Goal: Transaction & Acquisition: Purchase product/service

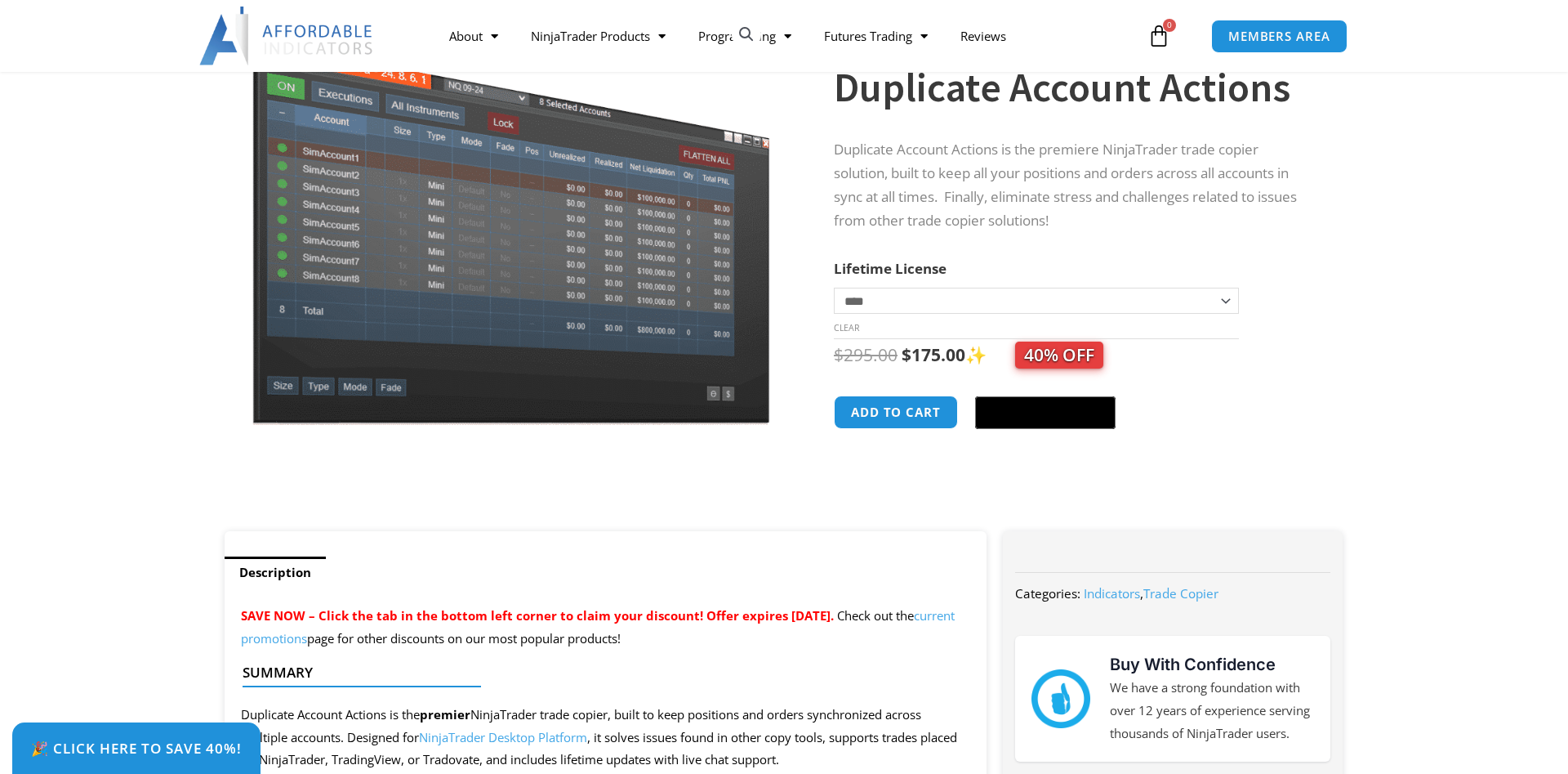
scroll to position [166, 0]
click at [833, 287] on select "**********" at bounding box center [1036, 300] width 405 height 26
select select "*"
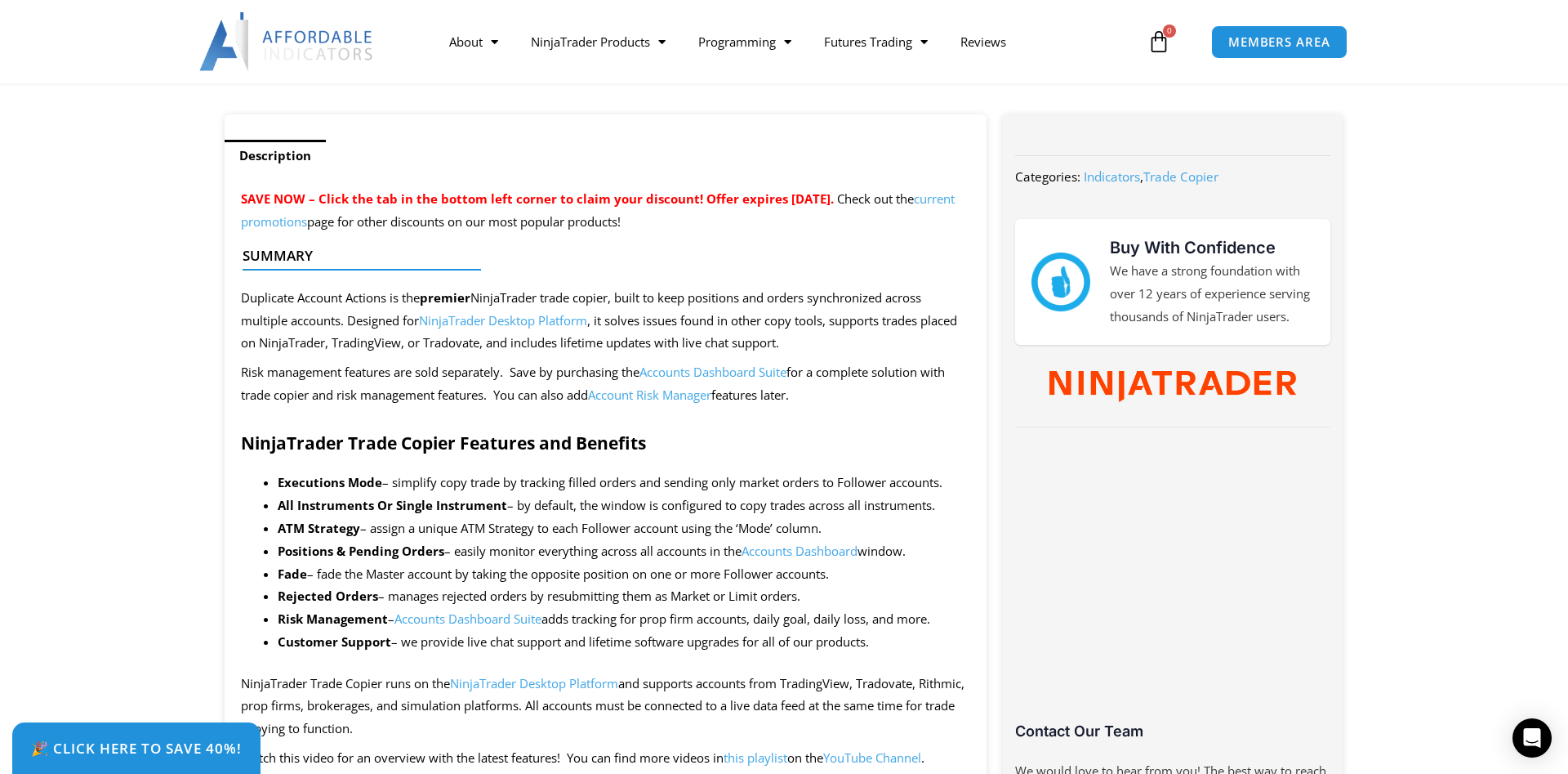
scroll to position [667, 0]
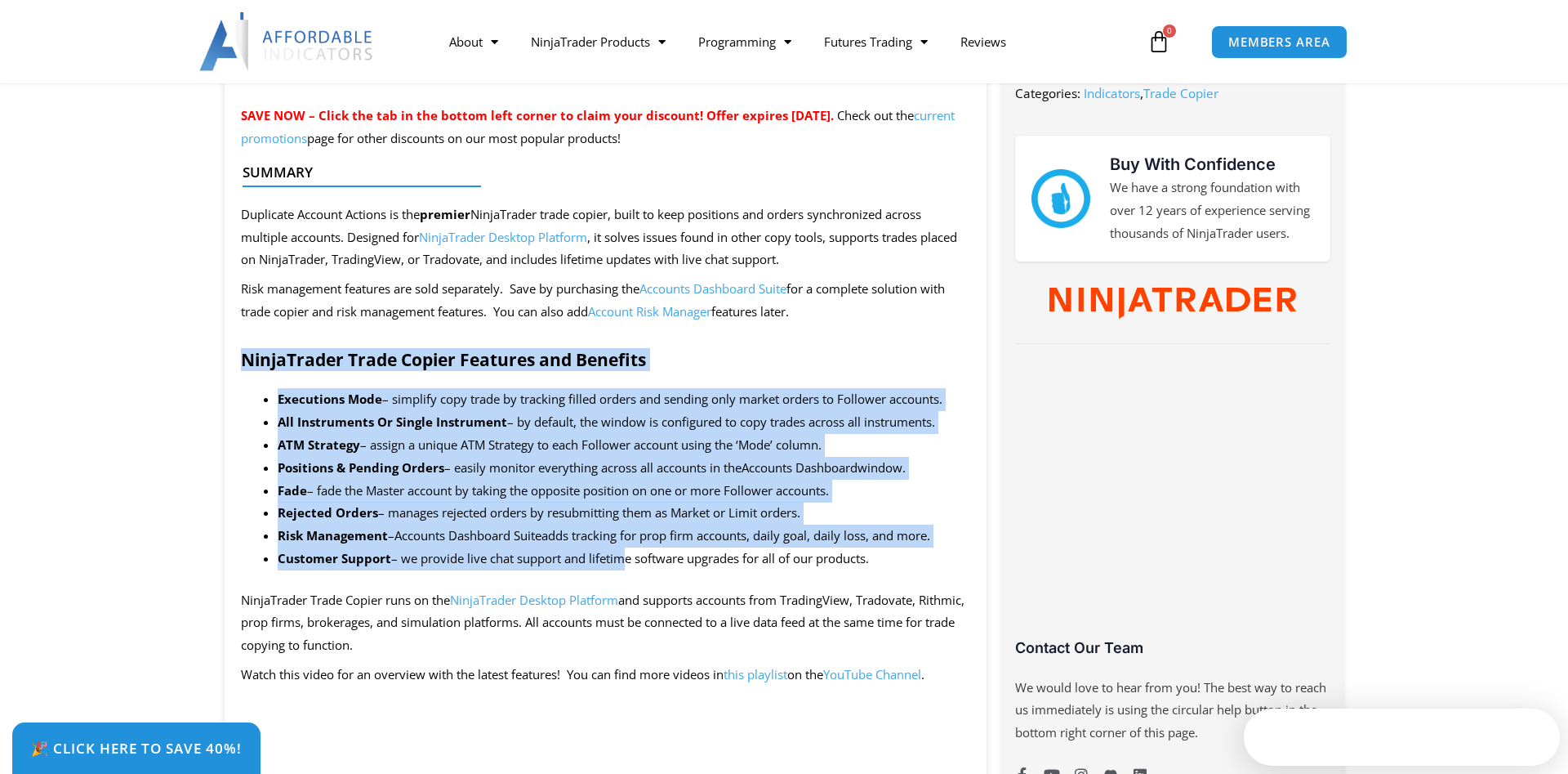
drag, startPoint x: 240, startPoint y: 362, endPoint x: 659, endPoint y: 569, distance: 467.3
click at [799, 548] on li "Risk Management – Accounts Dashboard Suite adds tracking for prop firm accounts…" at bounding box center [623, 536] width 693 height 23
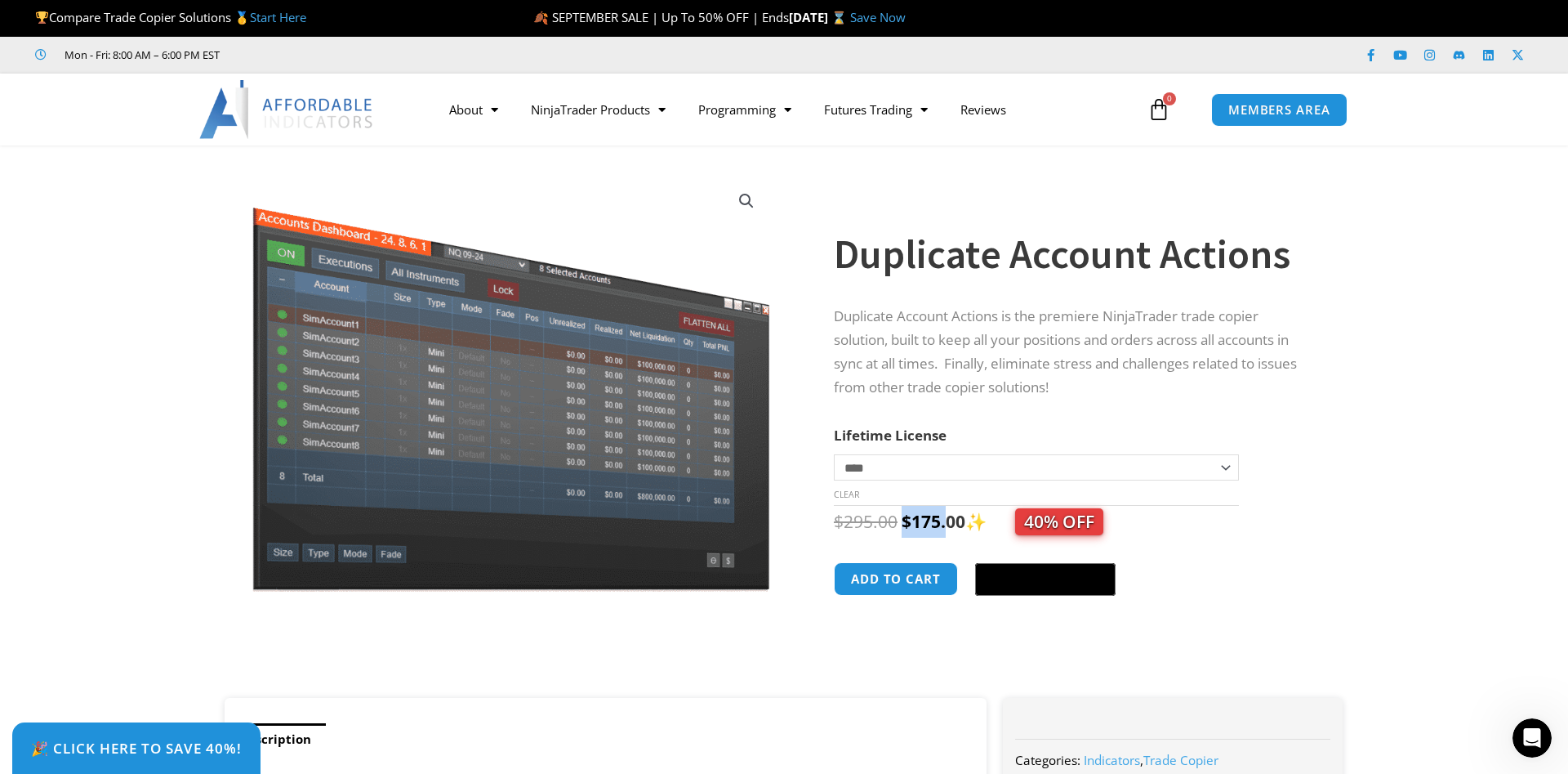
drag, startPoint x: 906, startPoint y: 519, endPoint x: 944, endPoint y: 522, distance: 38.1
click at [944, 522] on bdi "$ 175.00" at bounding box center [933, 521] width 64 height 23
click at [960, 522] on bdi "$ 175.00" at bounding box center [933, 521] width 64 height 23
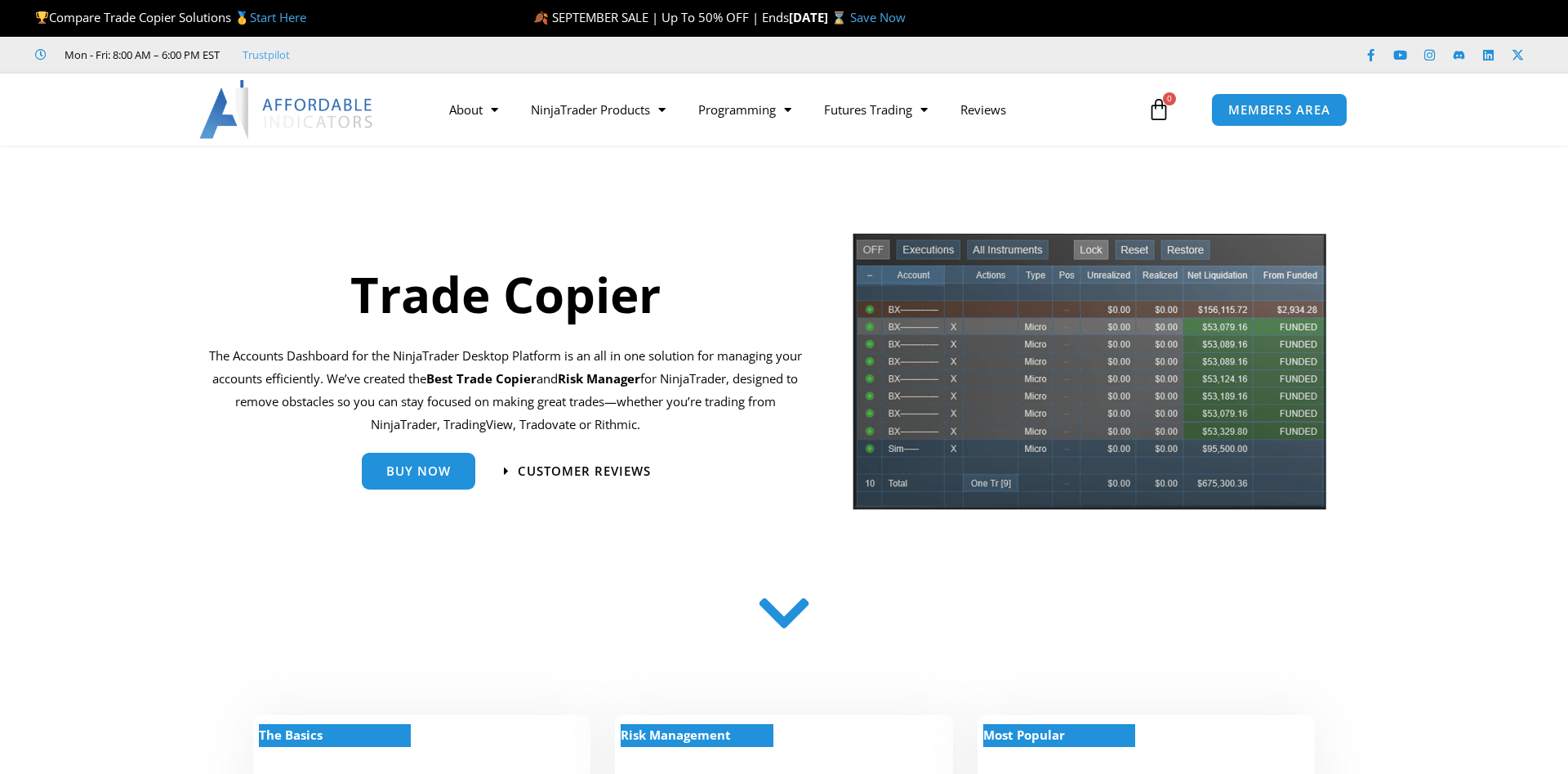
click at [385, 300] on h1 "Trade Copier" at bounding box center [505, 294] width 594 height 68
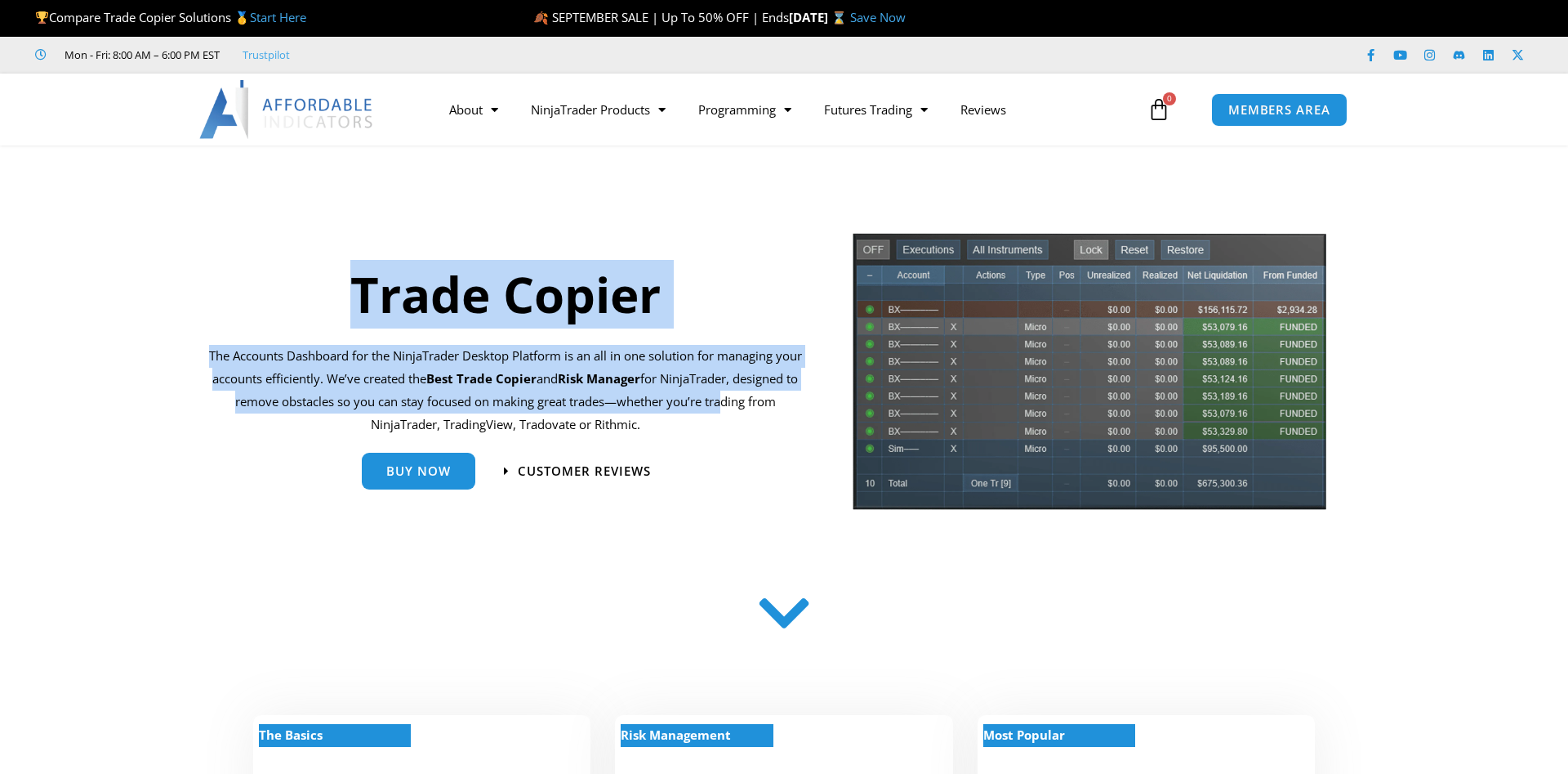
drag, startPoint x: 349, startPoint y: 286, endPoint x: 765, endPoint y: 411, distance: 434.4
click at [765, 411] on div "Trade Copier The Accounts Dashboard for the NinjaTrader Desktop Platform is an …" at bounding box center [506, 377] width 610 height 292
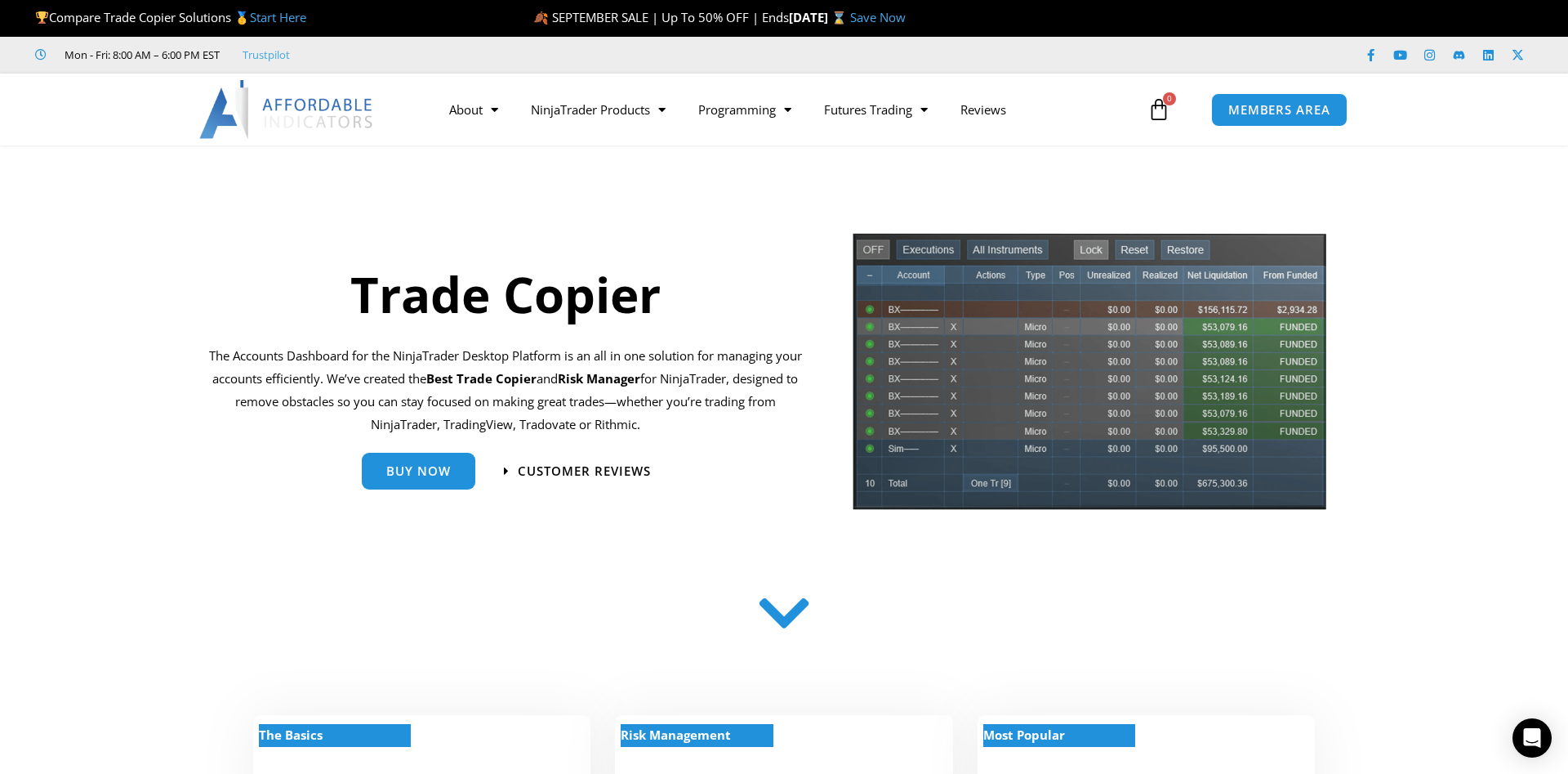
click at [821, 409] on div "Trade Copier The Accounts Dashboard for the NinjaTrader Desktop Platform is an …" at bounding box center [519, 377] width 646 height 308
click at [397, 466] on span "Buy Now" at bounding box center [418, 464] width 65 height 12
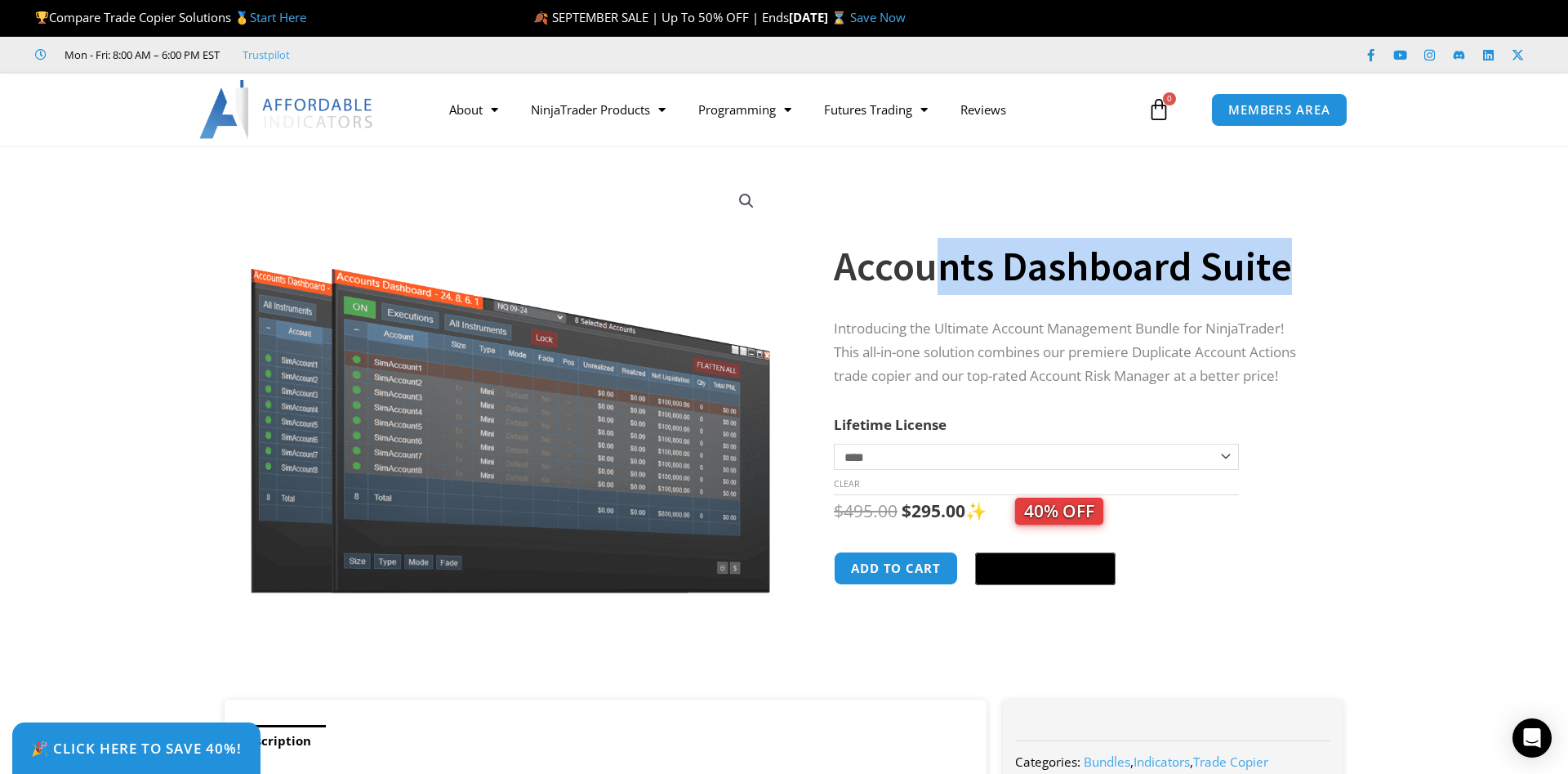
drag, startPoint x: 944, startPoint y: 270, endPoint x: 1293, endPoint y: 278, distance: 349.1
click at [1293, 278] on h1 "Accounts Dashboard Suite" at bounding box center [1072, 266] width 477 height 57
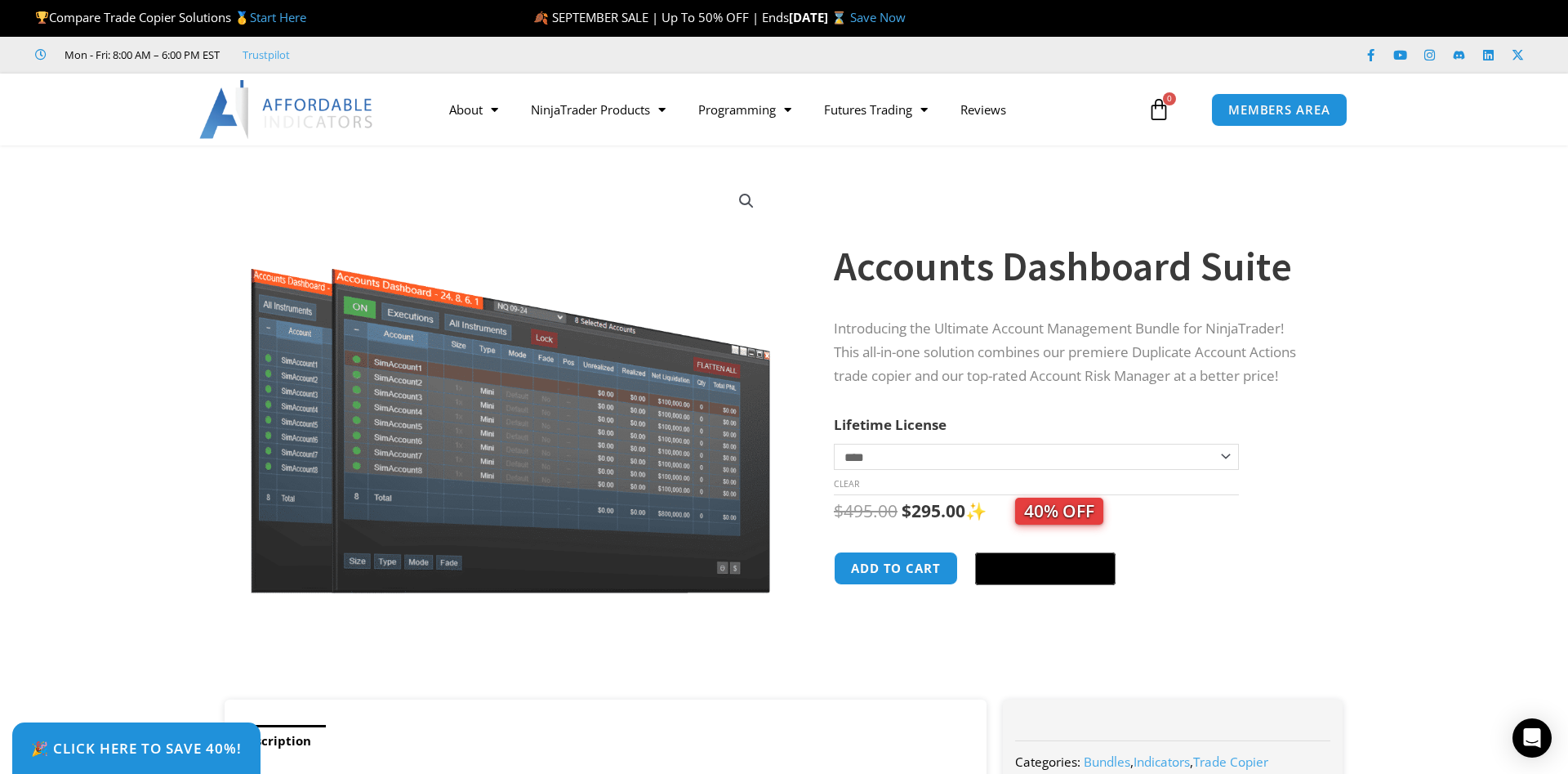
click at [1354, 279] on section "**********" at bounding box center [784, 430] width 1568 height 537
click at [593, 106] on link "NinjaTrader Products" at bounding box center [598, 109] width 167 height 38
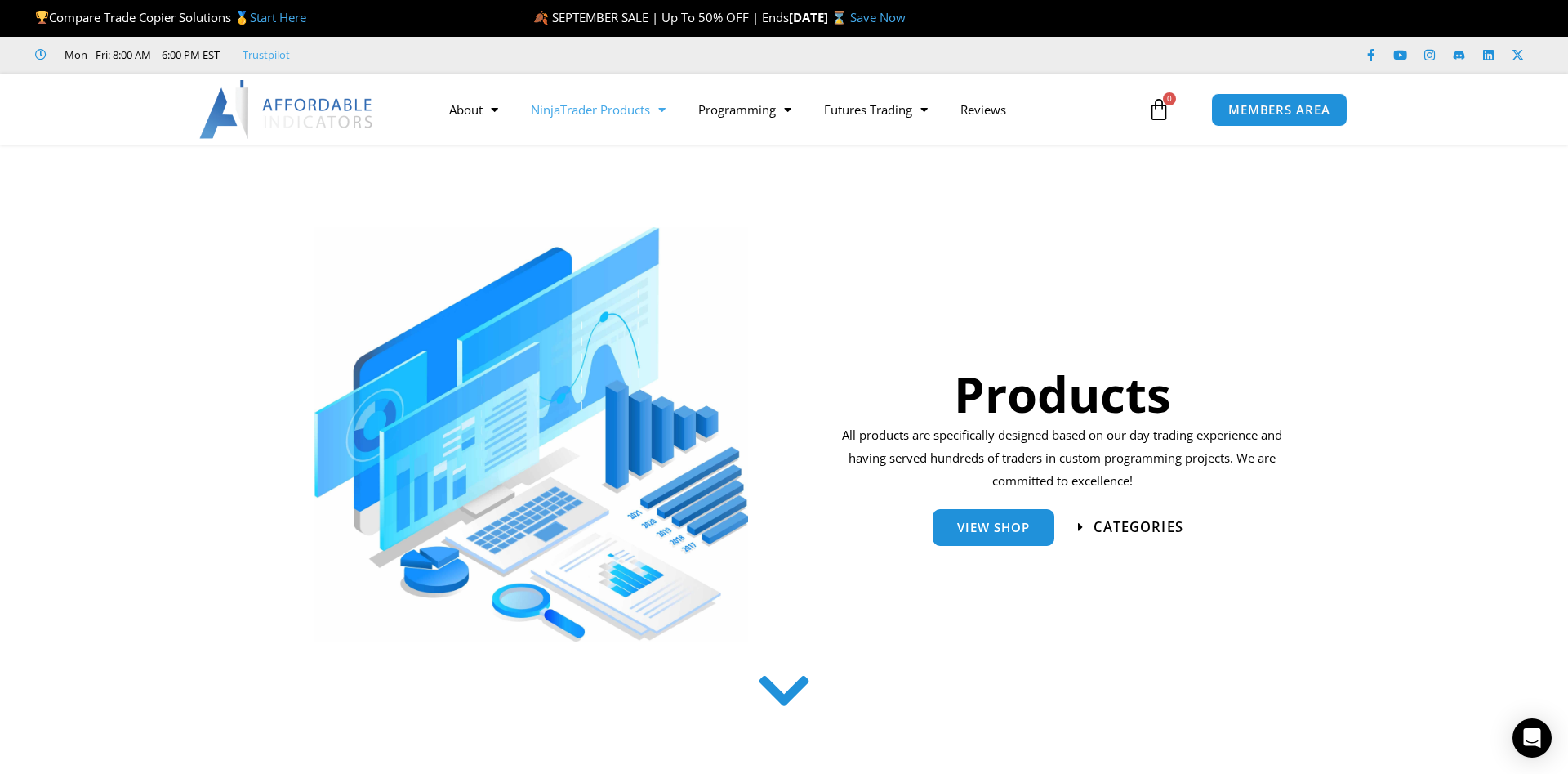
click at [1120, 524] on span "categories" at bounding box center [1138, 527] width 90 height 14
click at [1007, 527] on span "View Shop" at bounding box center [993, 520] width 72 height 12
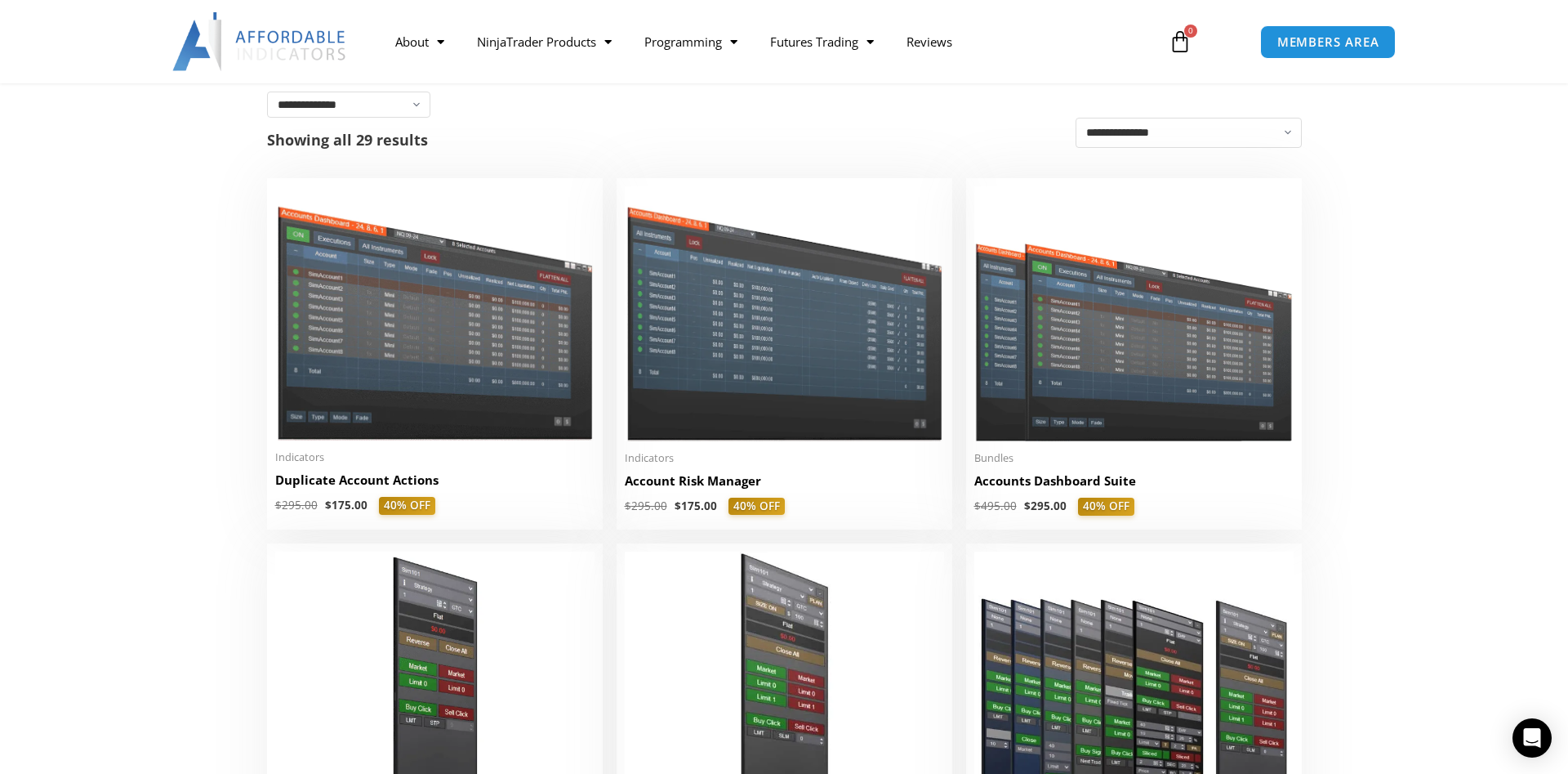
scroll to position [368, 0]
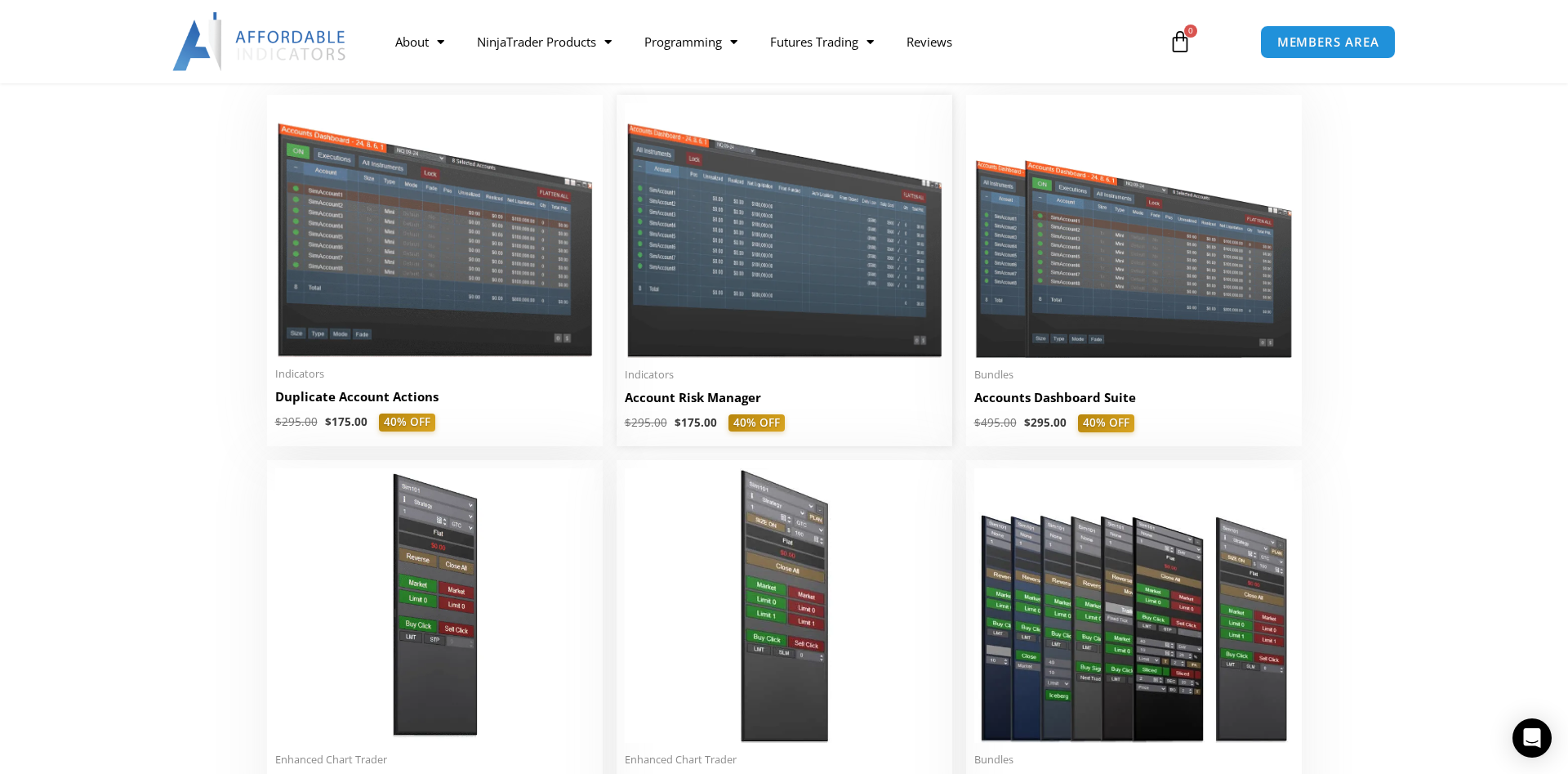
click at [739, 402] on h2 "Account Risk Manager" at bounding box center [784, 397] width 319 height 17
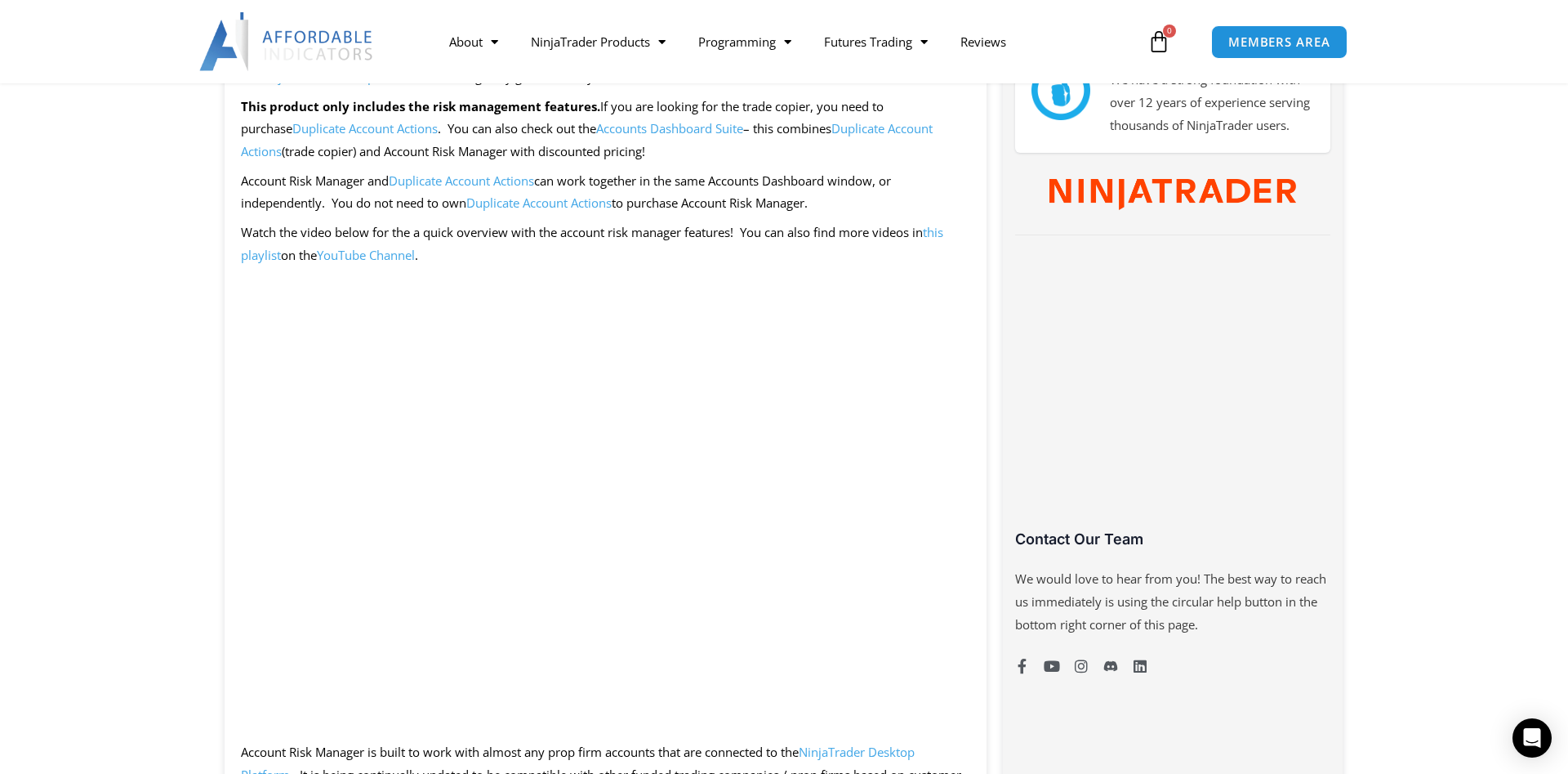
scroll to position [84, 0]
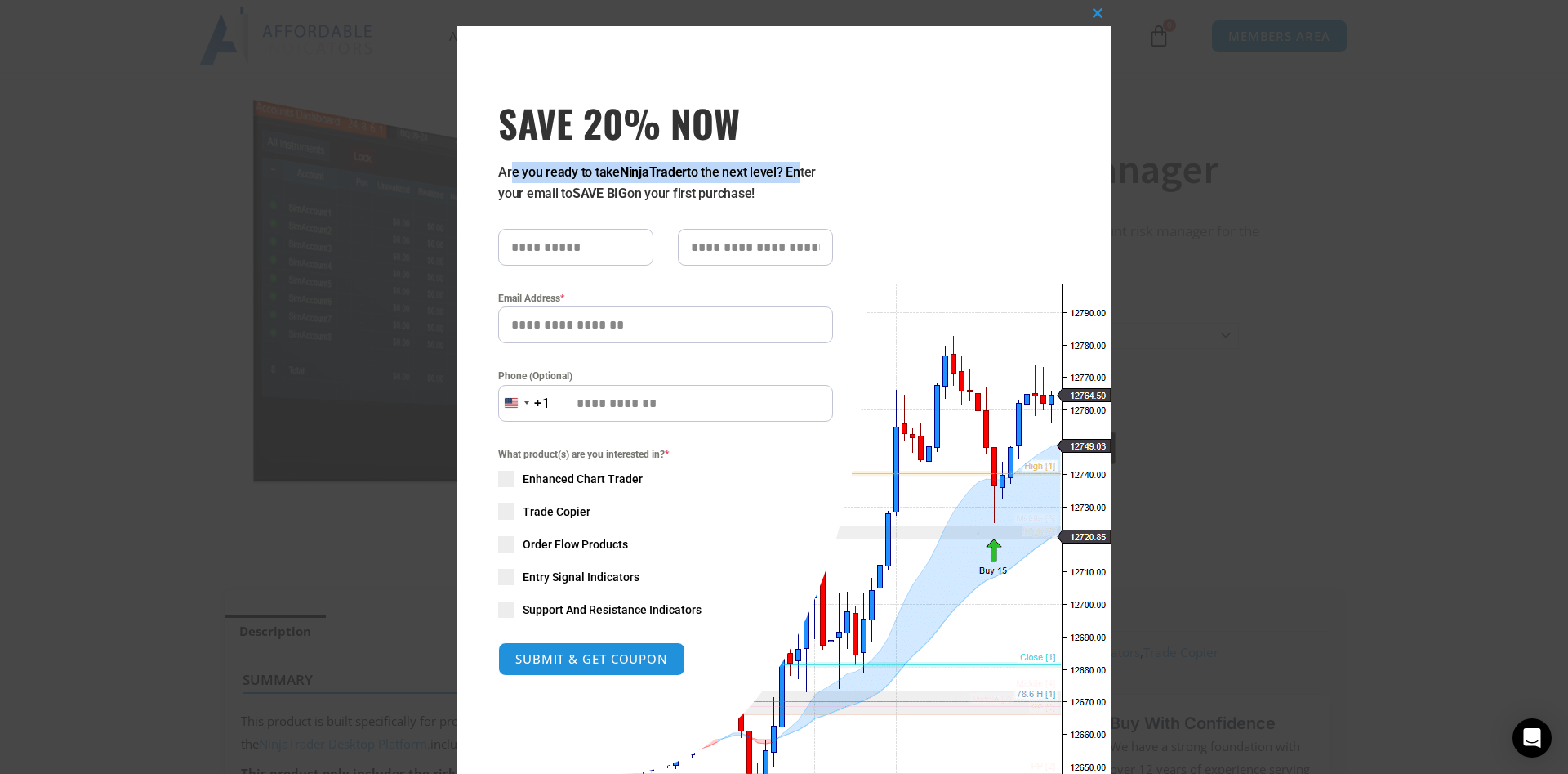
drag, startPoint x: 511, startPoint y: 176, endPoint x: 800, endPoint y: 177, distance: 289.0
click at [800, 177] on p "Are you ready to take NinjaTrader to the next level? Enter your email to SAVE B…" at bounding box center [665, 183] width 335 height 43
click at [827, 181] on p "Are you ready to take NinjaTrader to the next level? Enter your email to SAVE B…" at bounding box center [665, 183] width 335 height 43
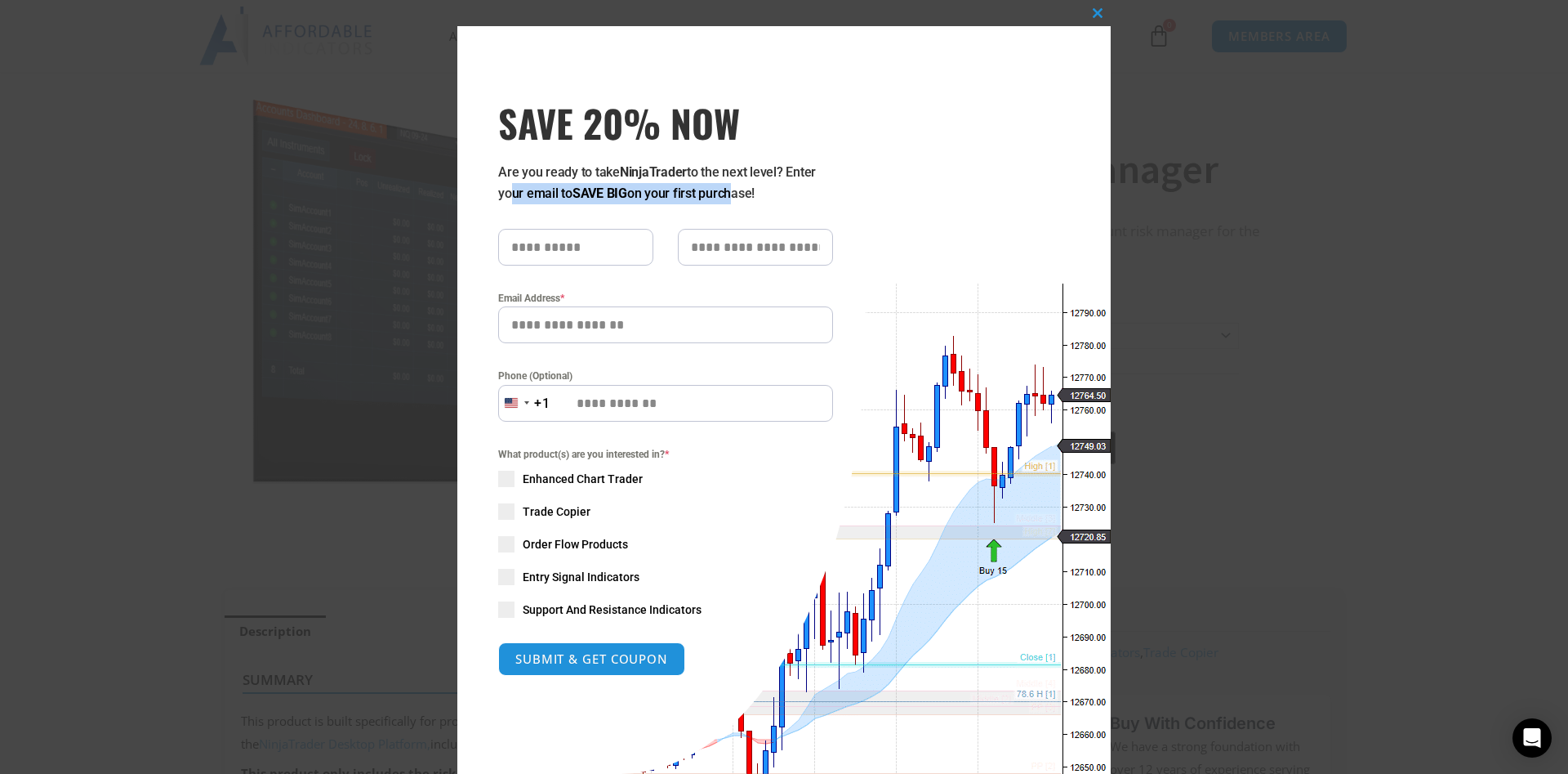
drag, startPoint x: 513, startPoint y: 198, endPoint x: 727, endPoint y: 195, distance: 214.0
click at [727, 195] on p "Are you ready to take NinjaTrader to the next level? Enter your email to SAVE B…" at bounding box center [665, 183] width 335 height 43
click at [773, 194] on p "Are you ready to take NinjaTrader to the next level? Enter your email to SAVE B…" at bounding box center [665, 183] width 335 height 43
drag, startPoint x: 582, startPoint y: 199, endPoint x: 786, endPoint y: 197, distance: 204.0
click at [786, 197] on p "Are you ready to take NinjaTrader to the next level? Enter your email to SAVE B…" at bounding box center [665, 183] width 335 height 43
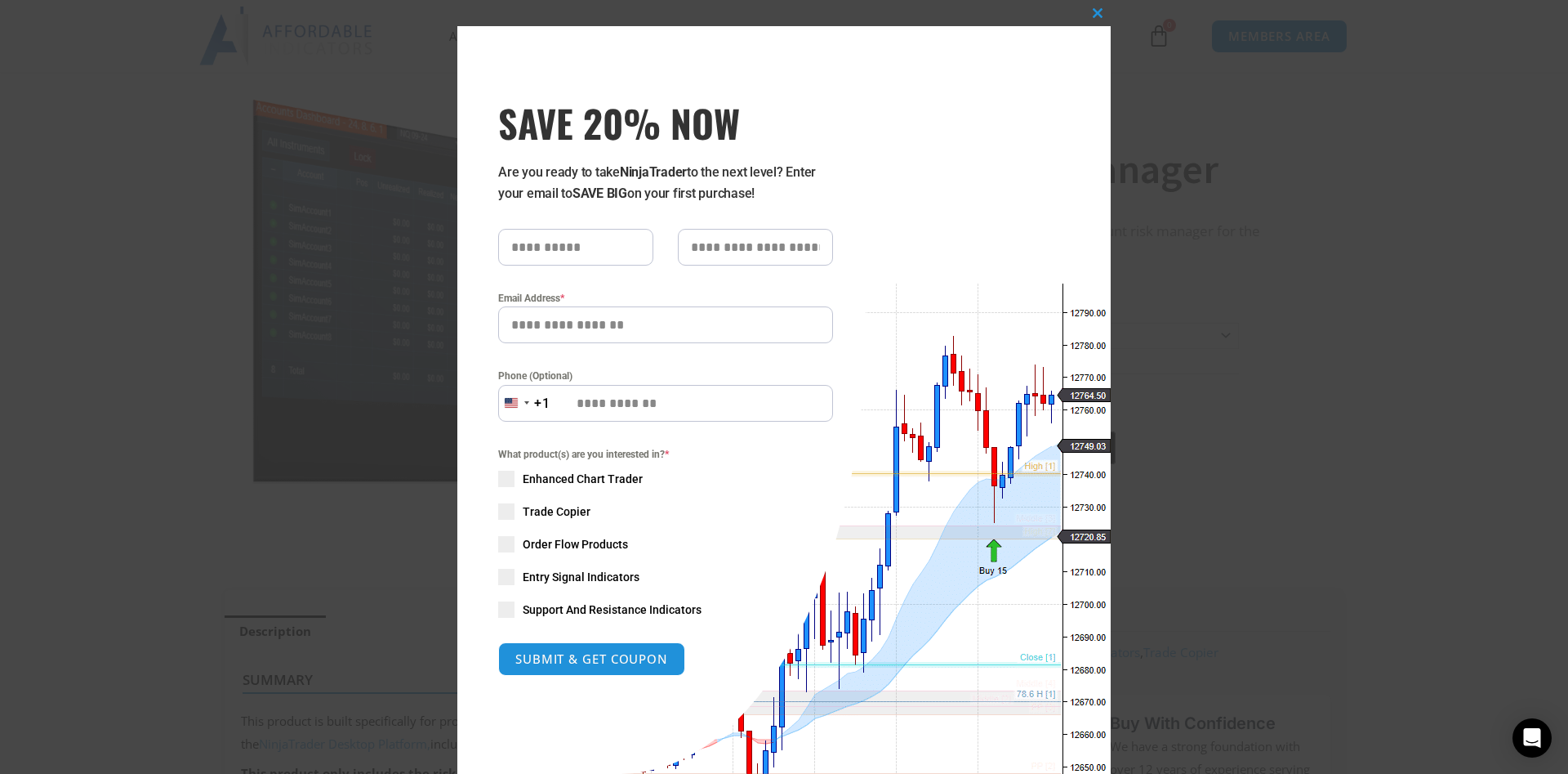
click at [810, 193] on p "Are you ready to take NinjaTrader to the next level? Enter your email to SAVE B…" at bounding box center [665, 183] width 335 height 43
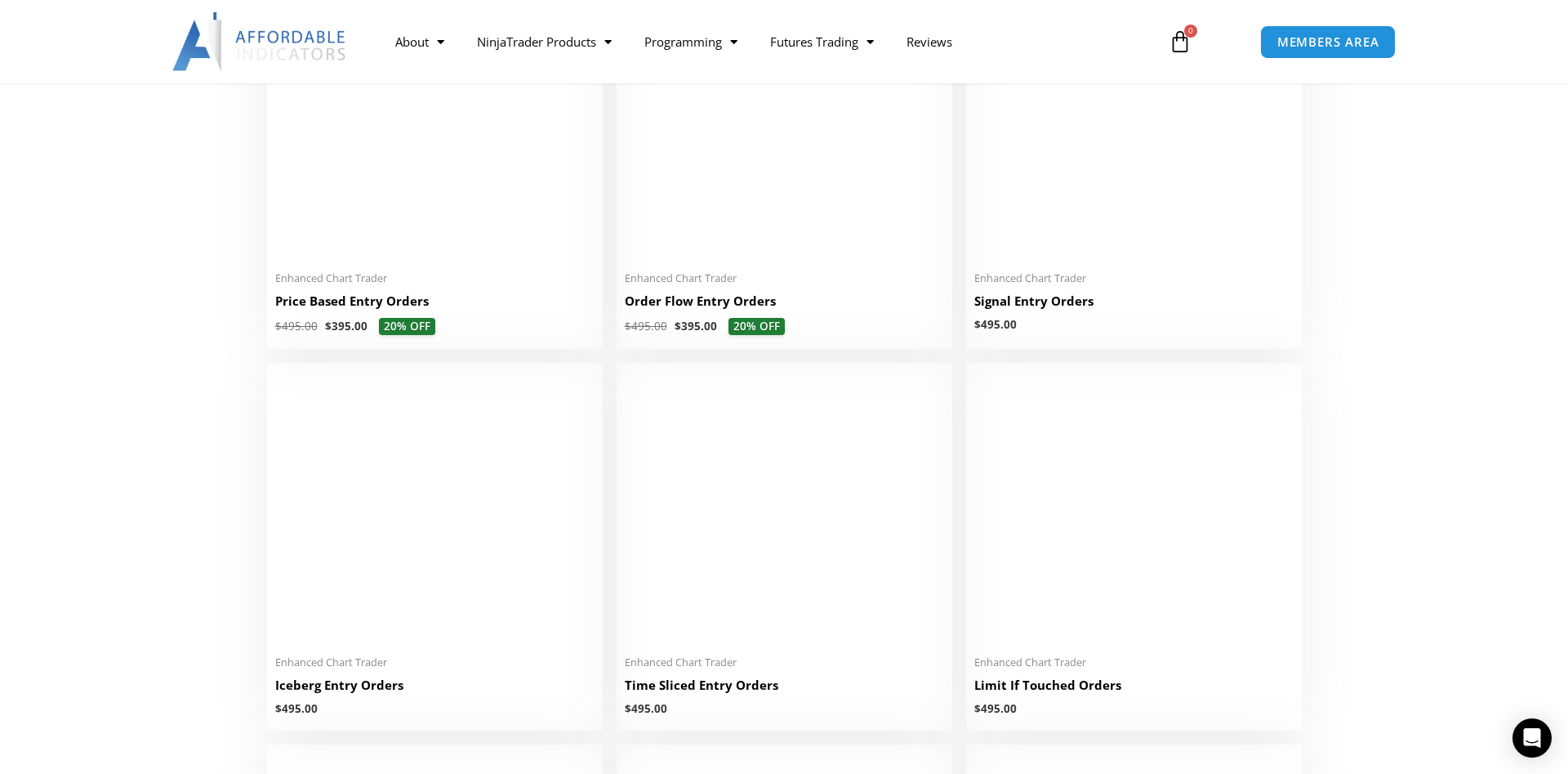
scroll to position [2034, 0]
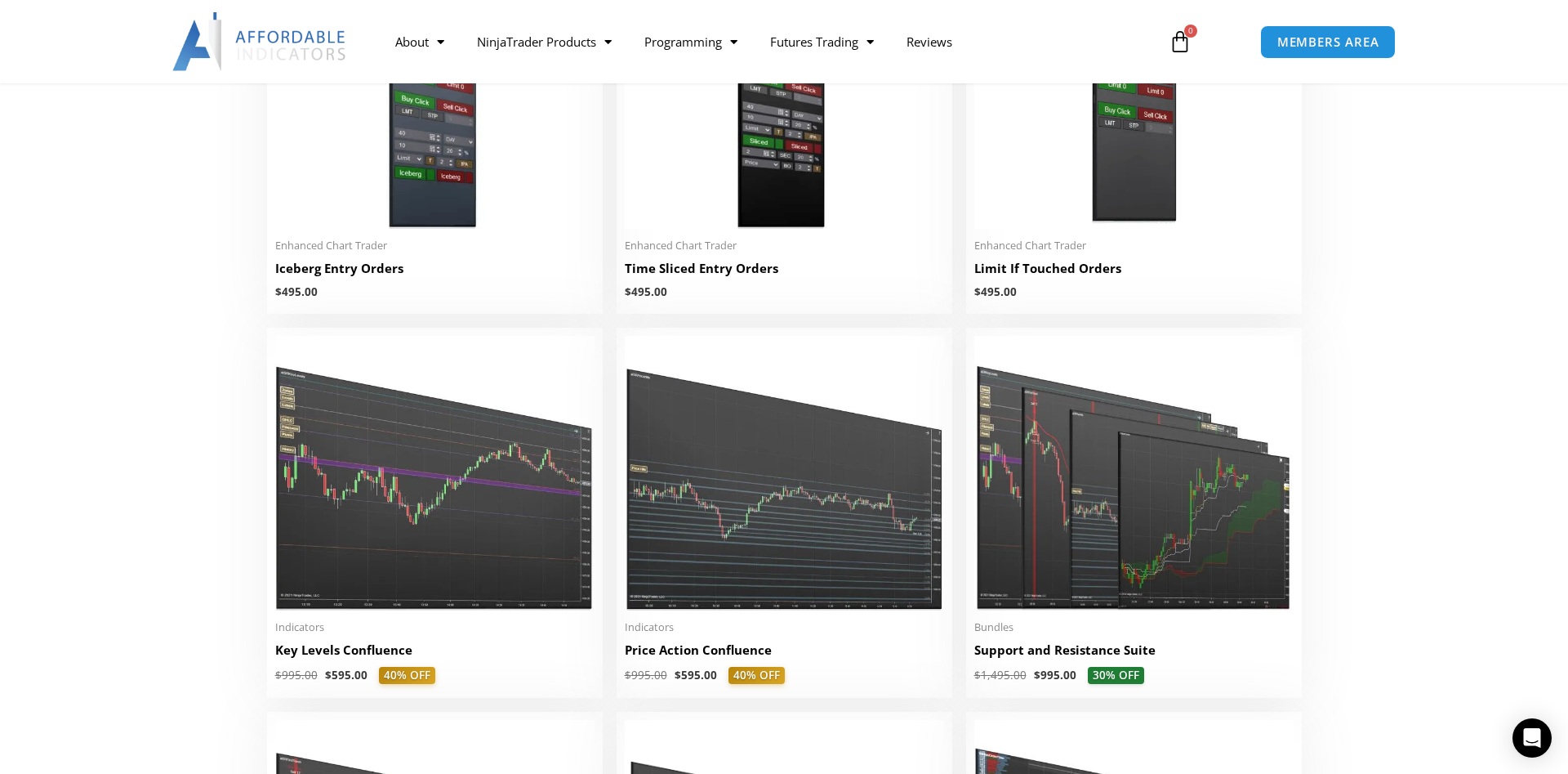
click at [1386, 310] on section "**********" at bounding box center [784, 300] width 1568 height 3999
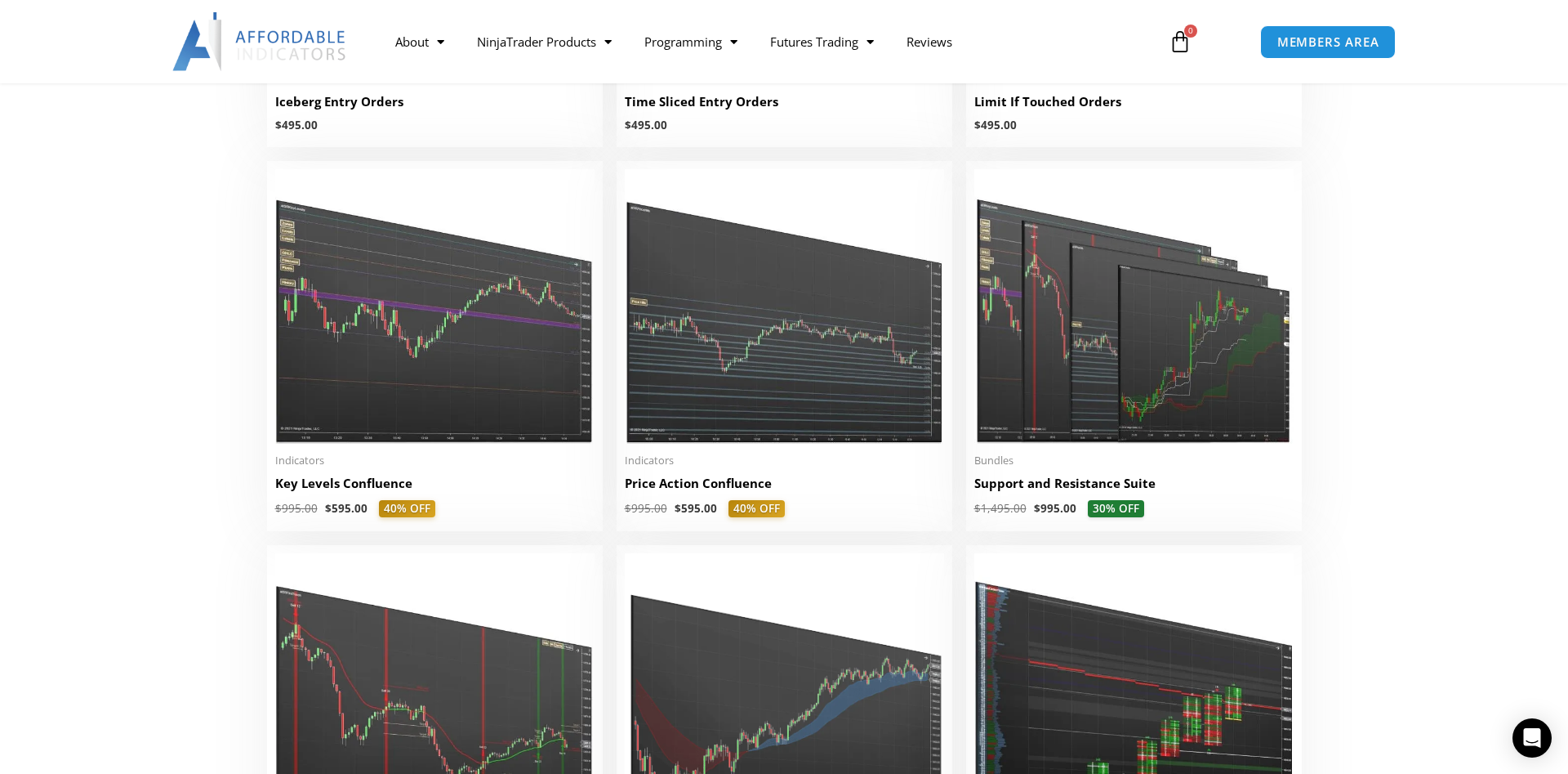
scroll to position [2284, 0]
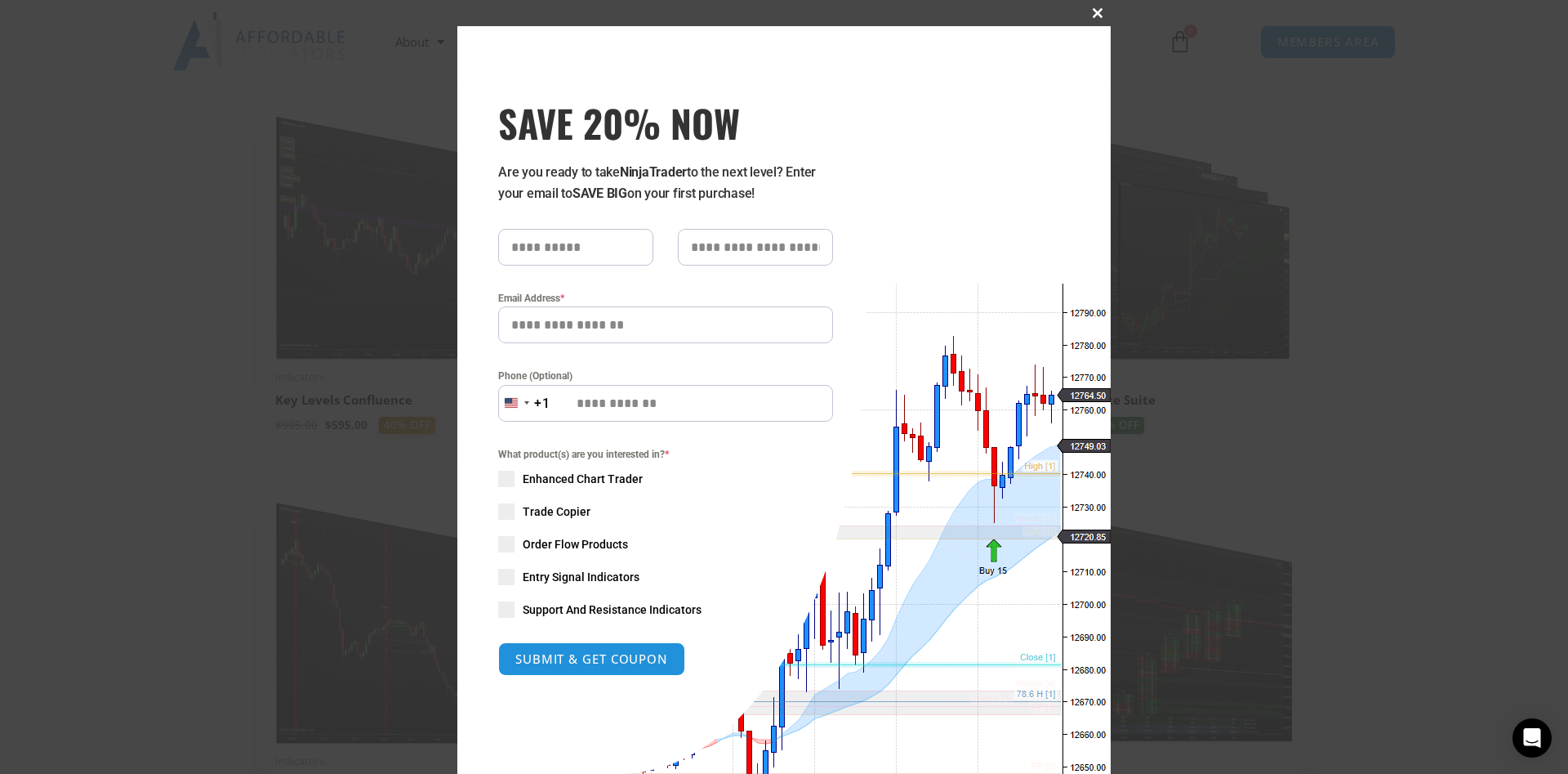
click at [1100, 14] on span "SAVE 20% NOW popup" at bounding box center [1097, 13] width 26 height 10
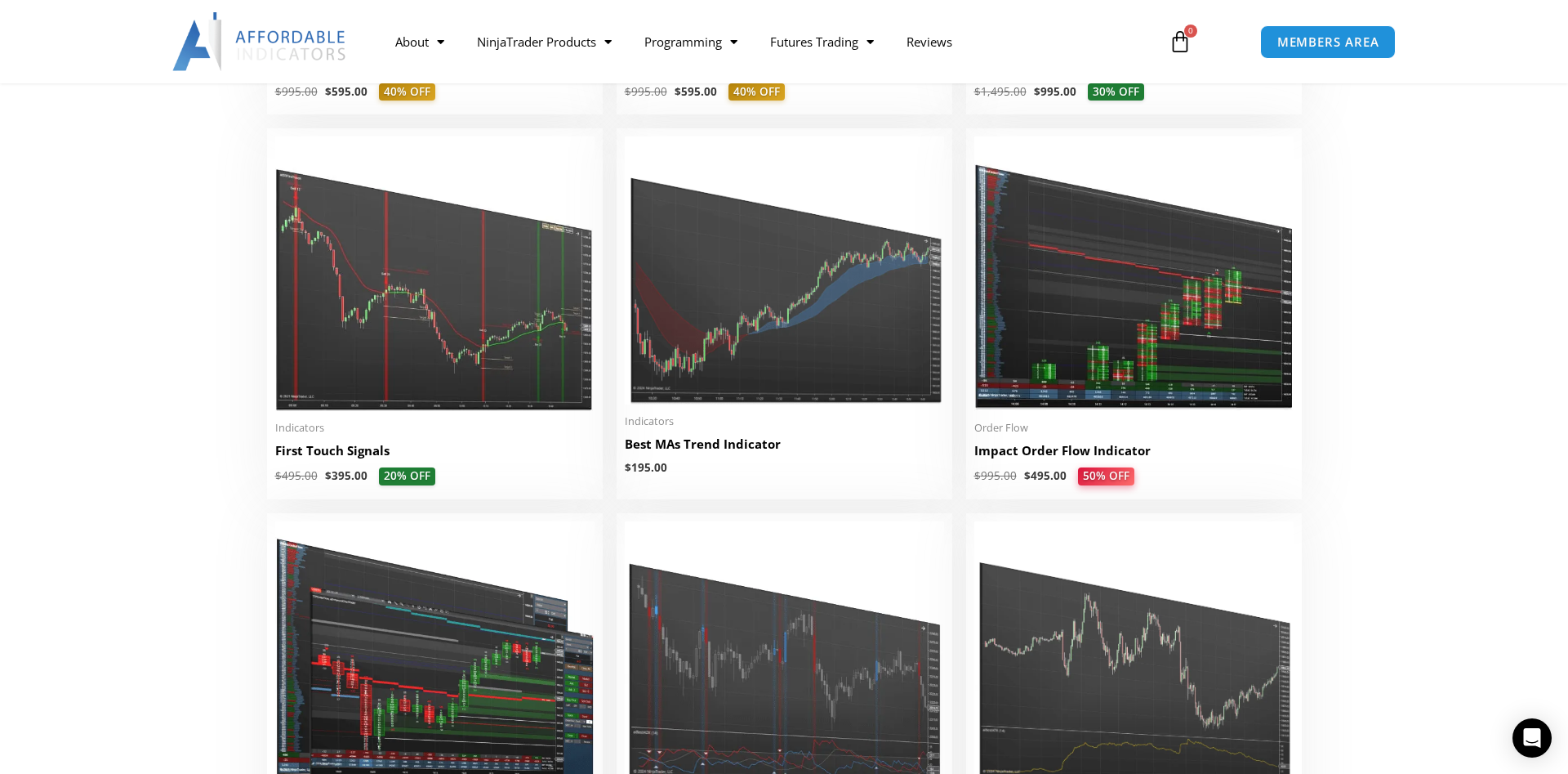
scroll to position [2701, 0]
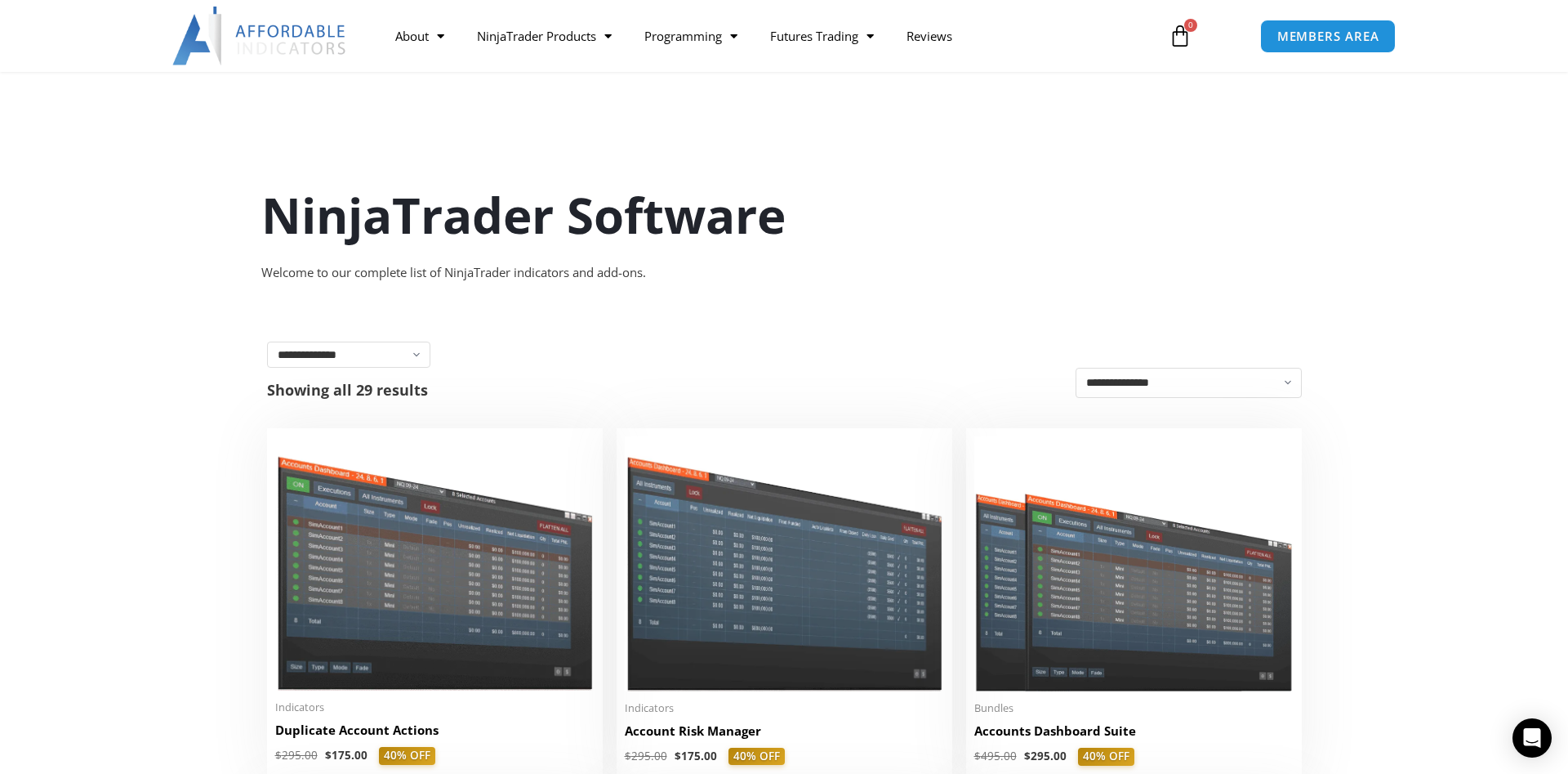
scroll to position [0, 0]
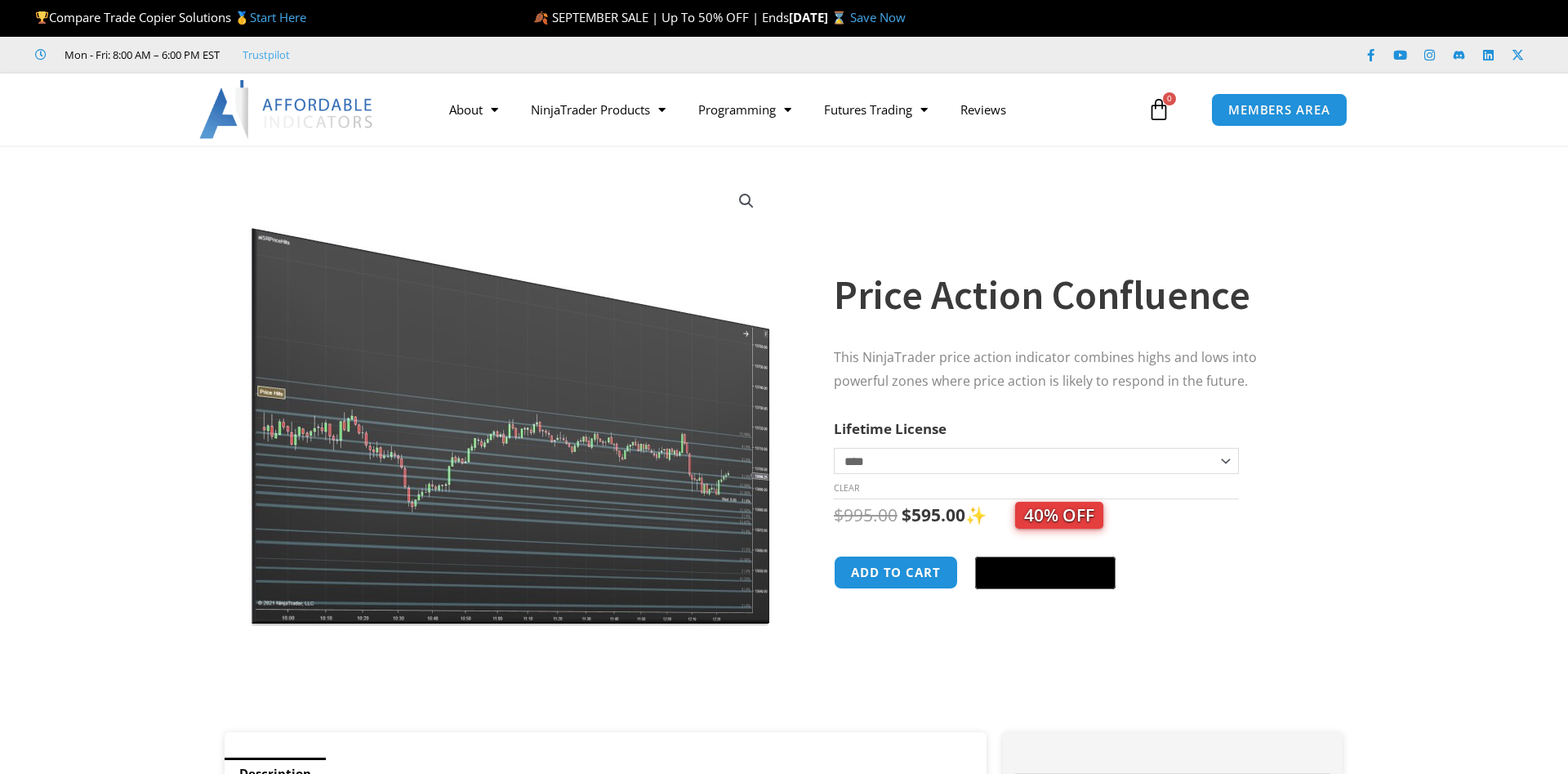
click at [1227, 458] on select "**********" at bounding box center [1036, 460] width 405 height 26
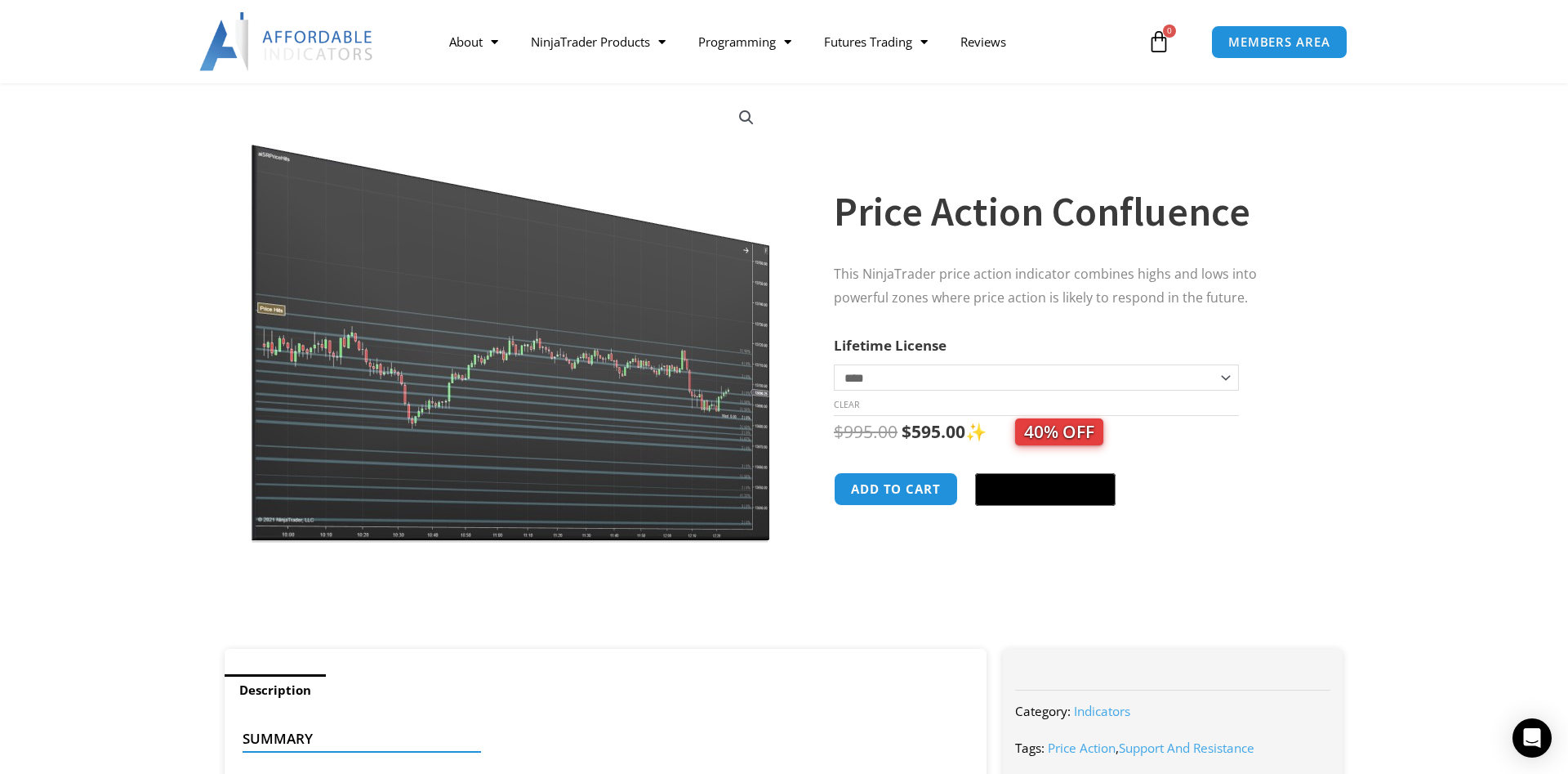
scroll to position [250, 0]
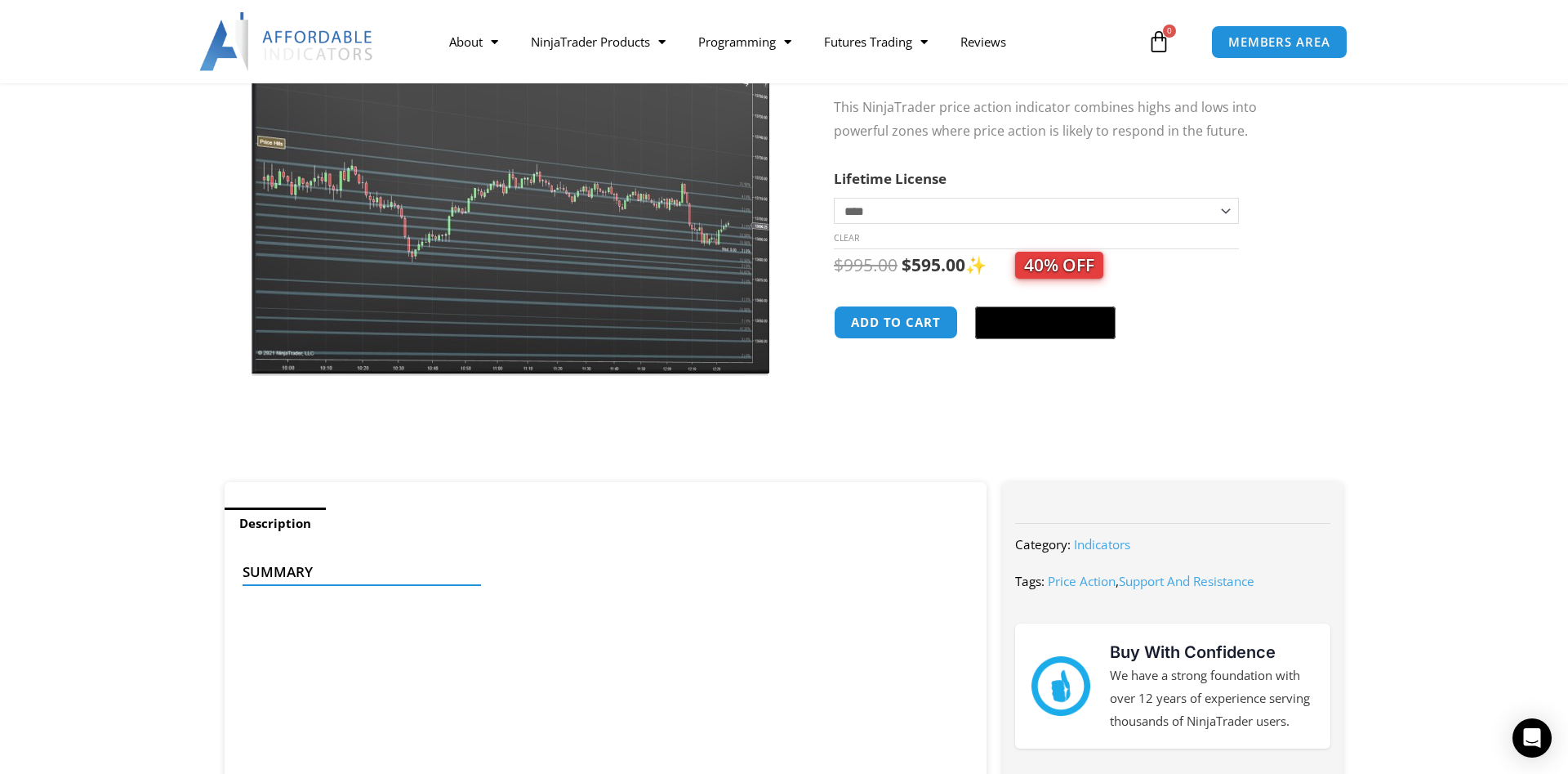
click at [1426, 319] on section "**********" at bounding box center [784, 197] width 1568 height 571
